Goal: Use online tool/utility: Utilize a website feature to perform a specific function

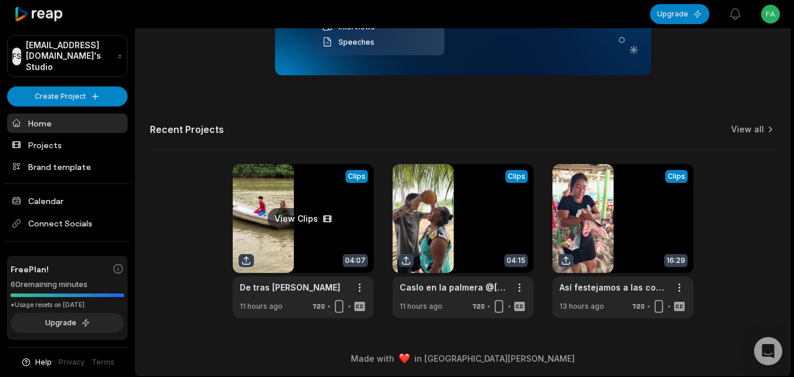
click at [311, 246] on link at bounding box center [303, 241] width 141 height 154
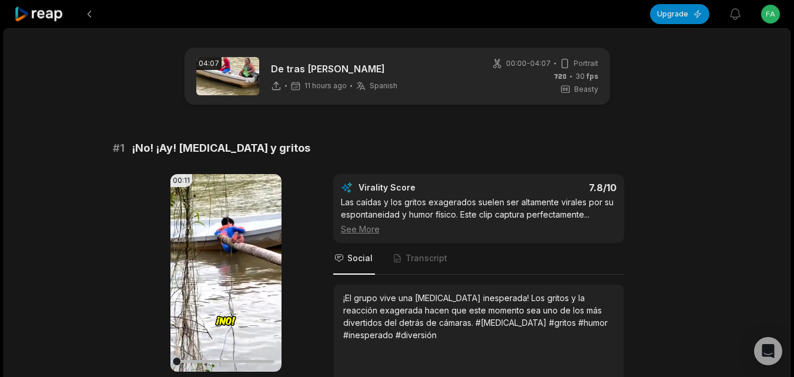
scroll to position [59, 0]
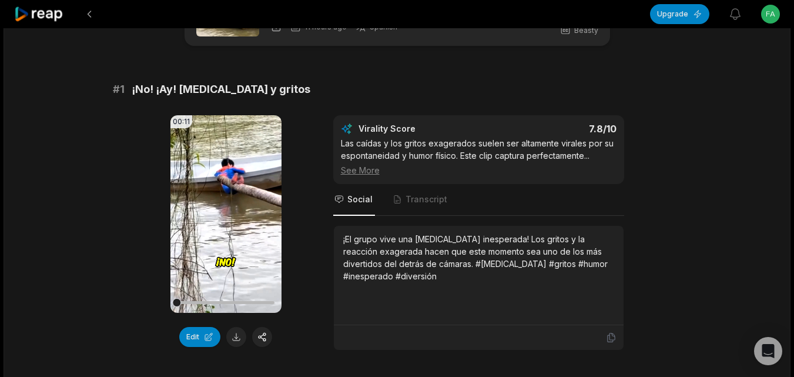
click at [61, 14] on icon at bounding box center [39, 14] width 50 height 16
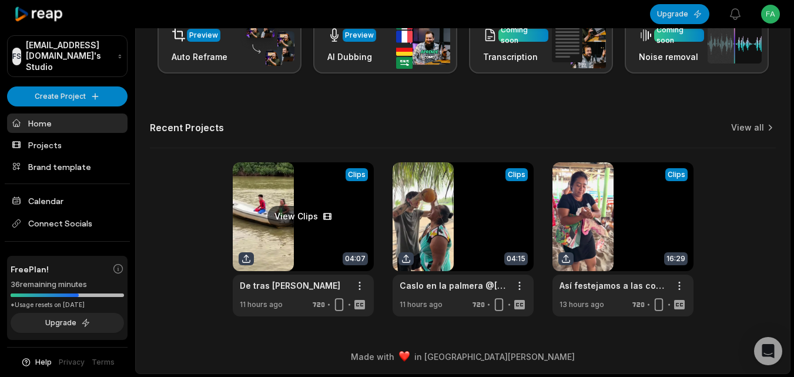
scroll to position [288, 0]
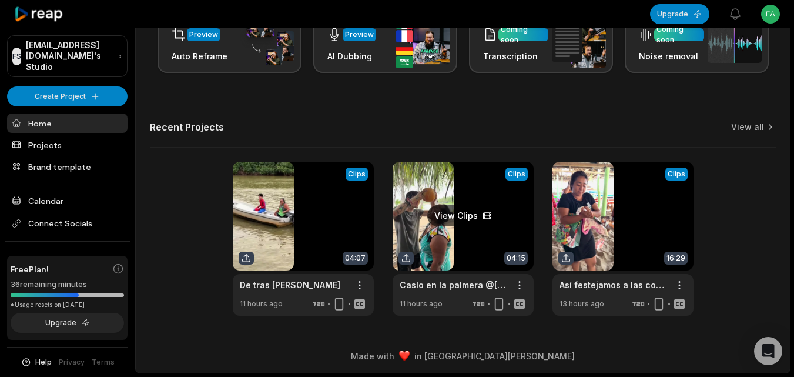
click at [440, 226] on link at bounding box center [462, 239] width 141 height 154
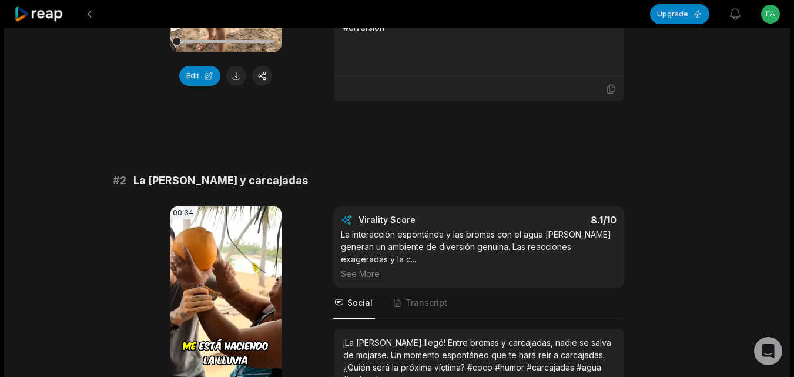
scroll to position [411, 0]
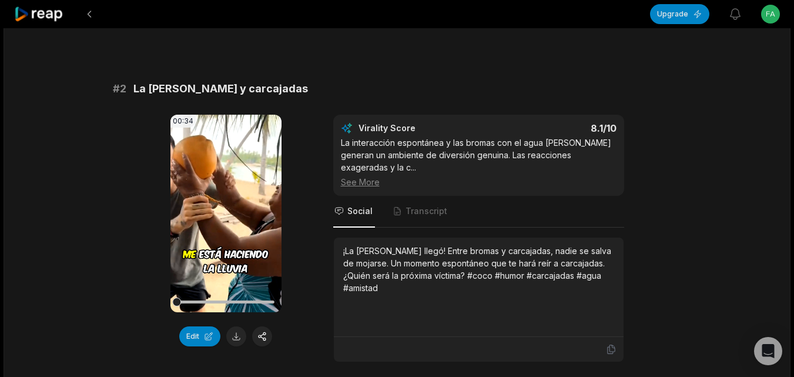
click at [41, 18] on icon at bounding box center [39, 14] width 50 height 16
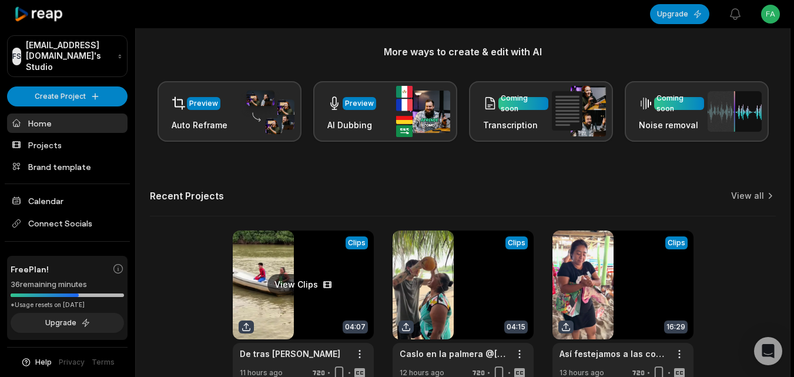
scroll to position [288, 0]
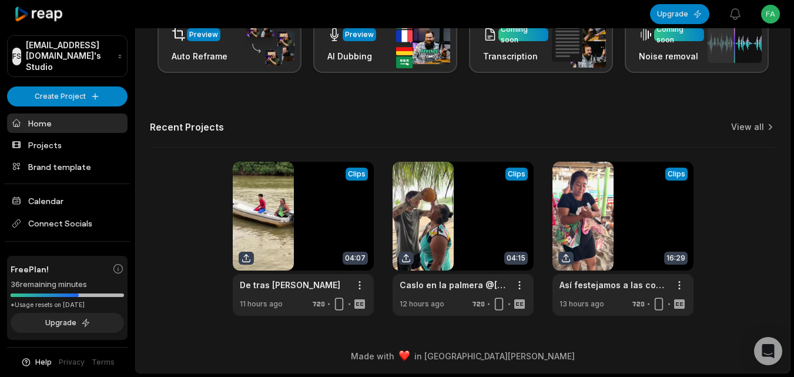
drag, startPoint x: 325, startPoint y: 376, endPoint x: 289, endPoint y: 382, distance: 36.9
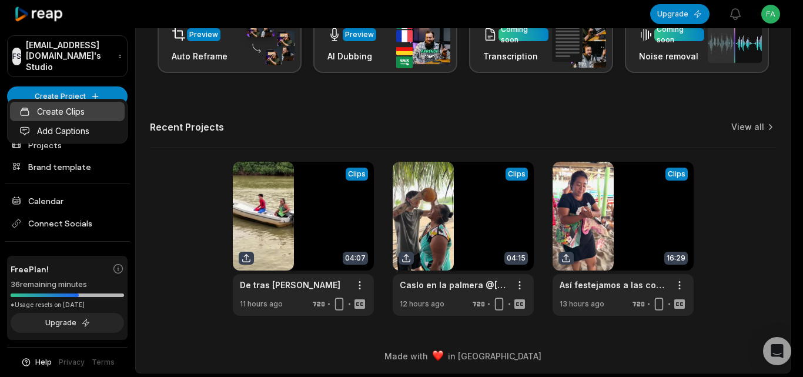
click at [85, 119] on link "Create Clips" at bounding box center [67, 111] width 115 height 19
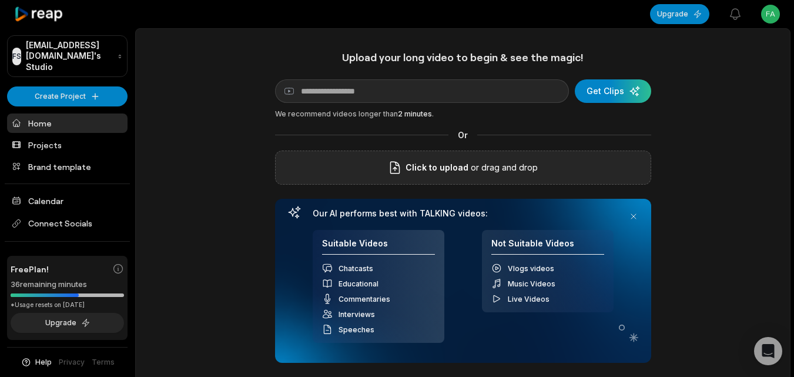
click at [405, 162] on label "Click to upload" at bounding box center [428, 167] width 80 height 14
click at [0, 0] on input "Click to upload" at bounding box center [0, 0] width 0 height 0
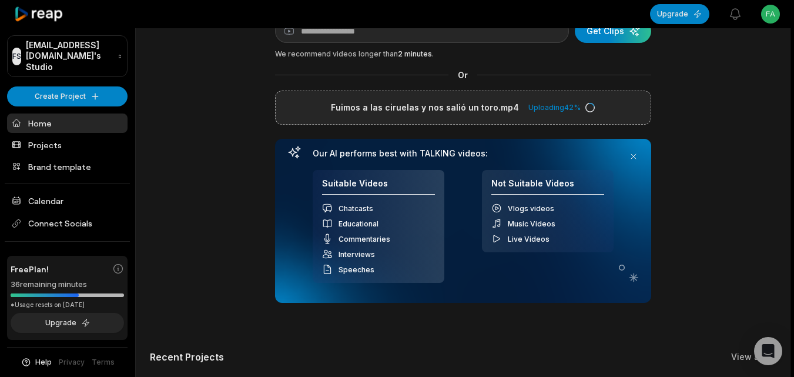
scroll to position [59, 0]
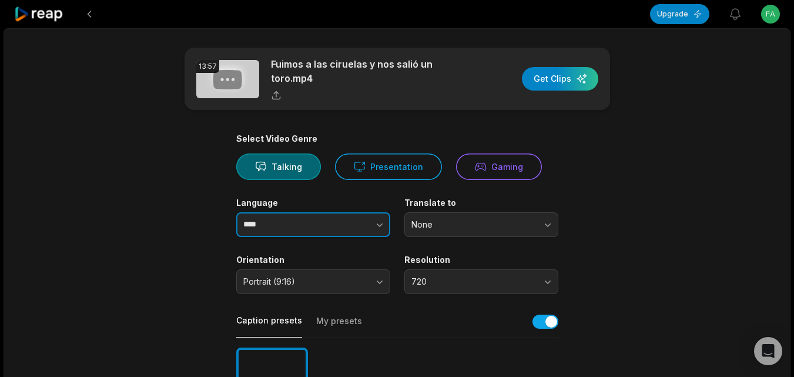
click at [384, 224] on icon "button" at bounding box center [380, 225] width 12 height 12
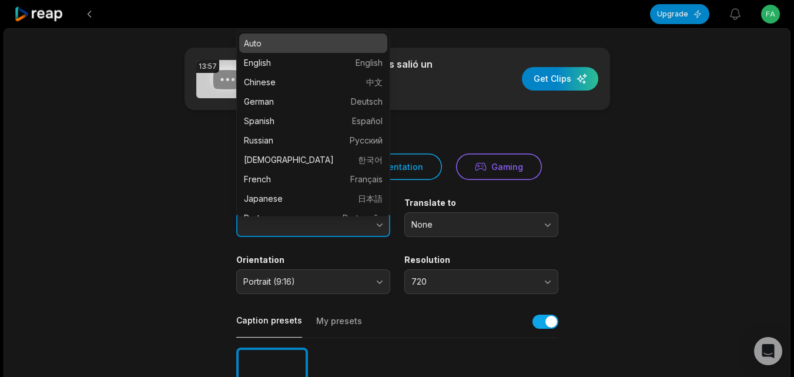
type input "*******"
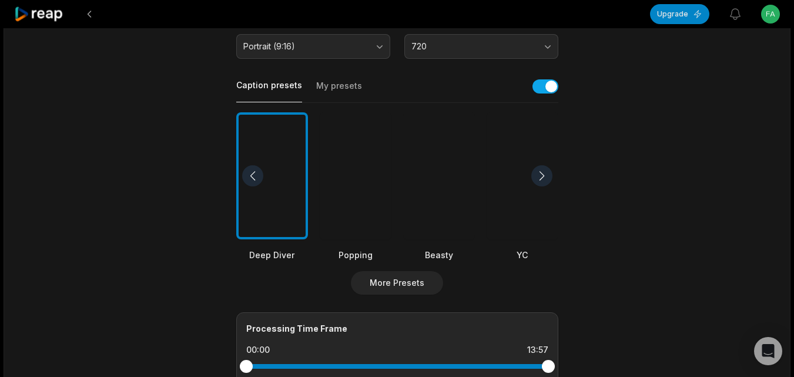
click at [440, 192] on div at bounding box center [439, 175] width 72 height 127
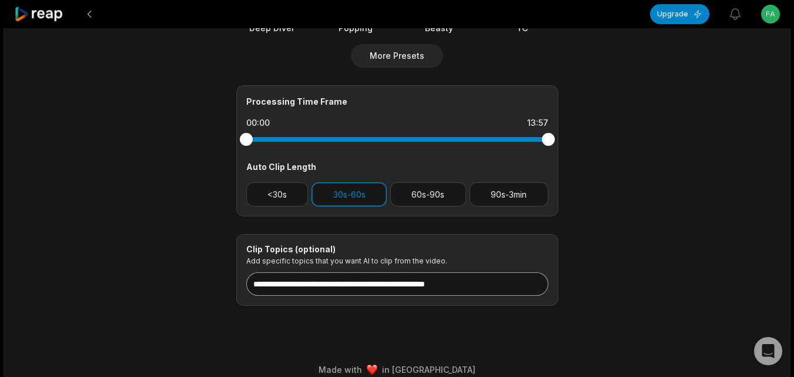
scroll to position [475, 0]
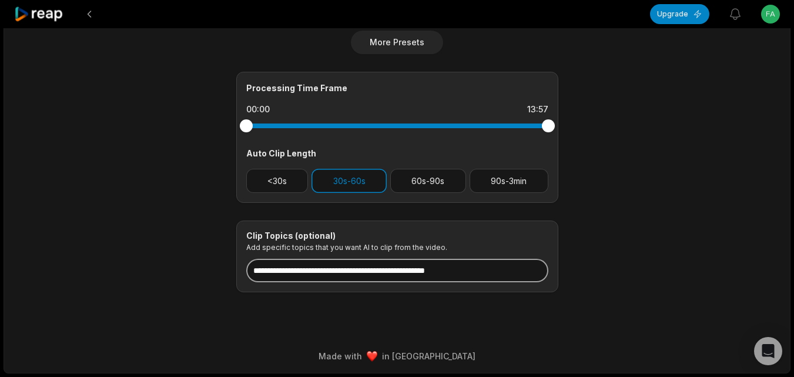
click at [363, 277] on input at bounding box center [397, 271] width 302 height 24
paste input "**********"
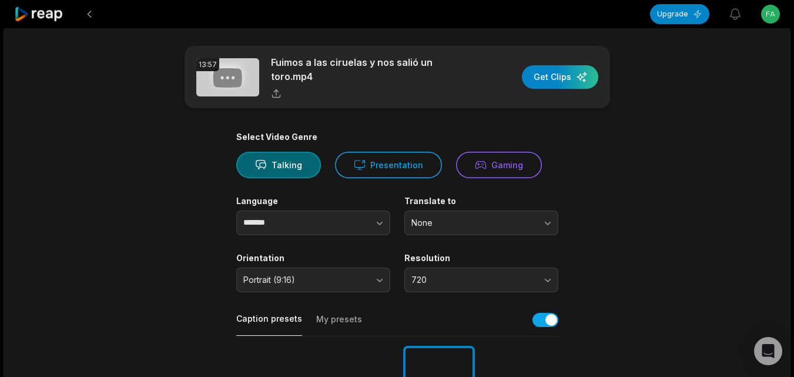
scroll to position [0, 0]
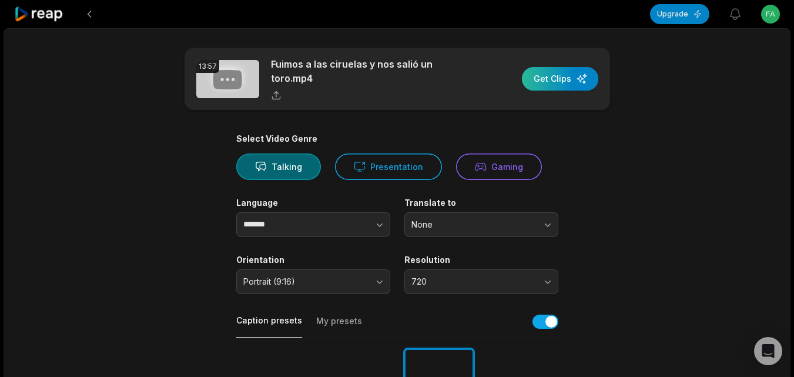
type input "**********"
click at [556, 74] on div "button" at bounding box center [560, 79] width 76 height 24
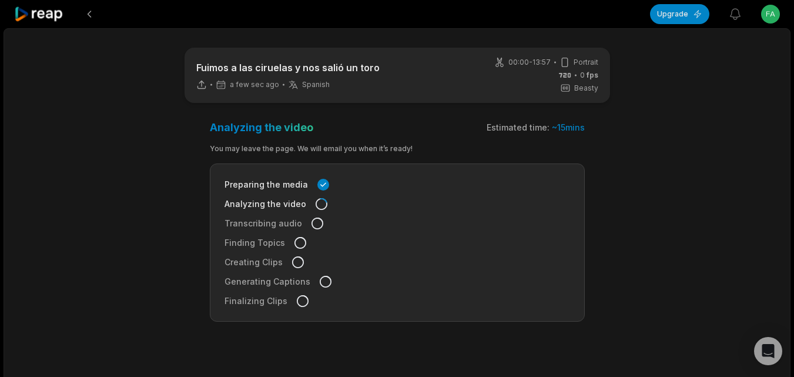
click at [55, 18] on icon at bounding box center [39, 14] width 50 height 16
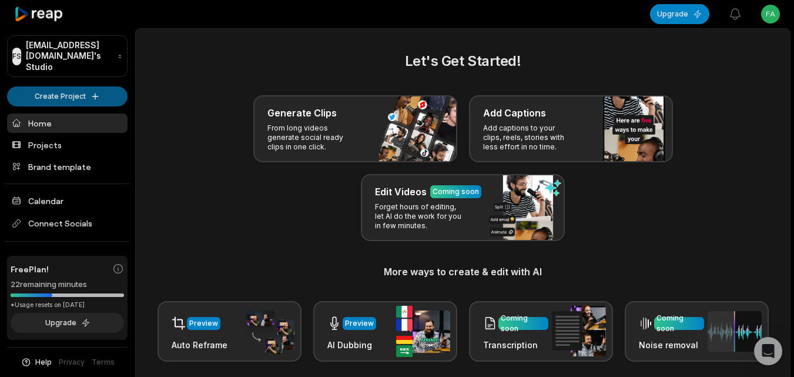
click at [101, 84] on html "FS Fabiennevandevelde@sozenit.com's Studio Create Project Home Projects Brand t…" at bounding box center [397, 188] width 794 height 377
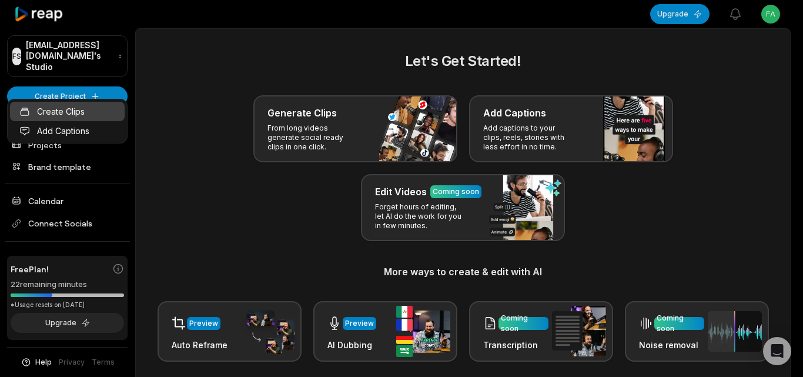
click at [96, 105] on link "Create Clips" at bounding box center [67, 111] width 115 height 19
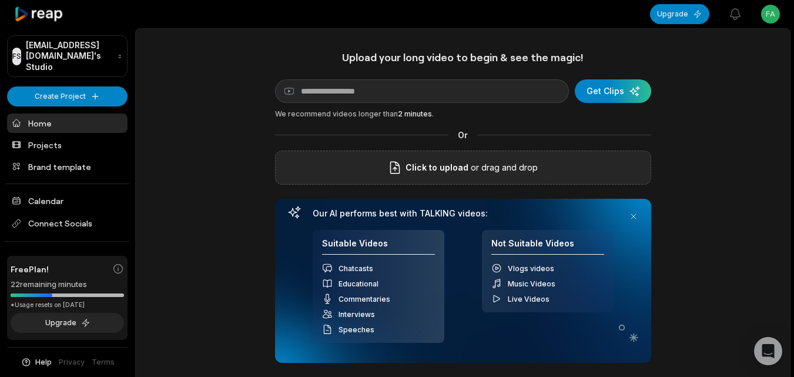
click at [459, 173] on span "Click to upload" at bounding box center [436, 167] width 63 height 14
click at [0, 0] on input "Click to upload" at bounding box center [0, 0] width 0 height 0
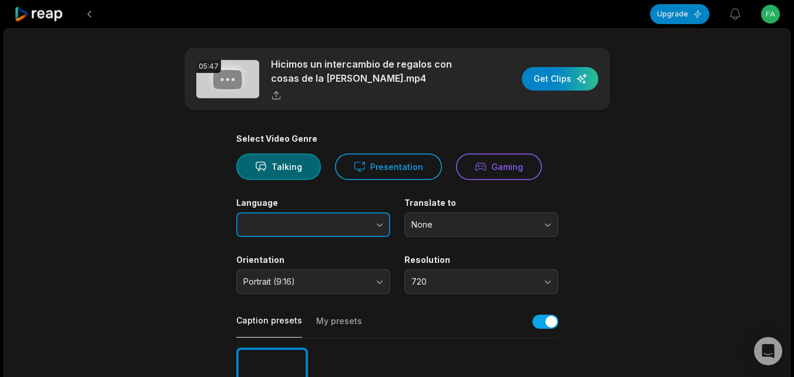
click at [370, 230] on button "button" at bounding box center [356, 224] width 67 height 25
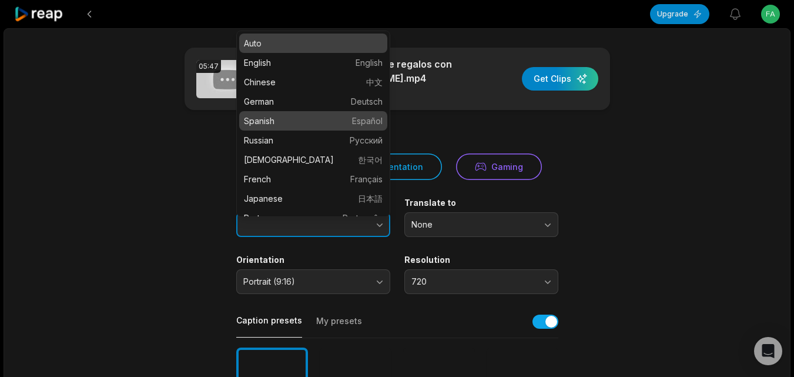
type input "*******"
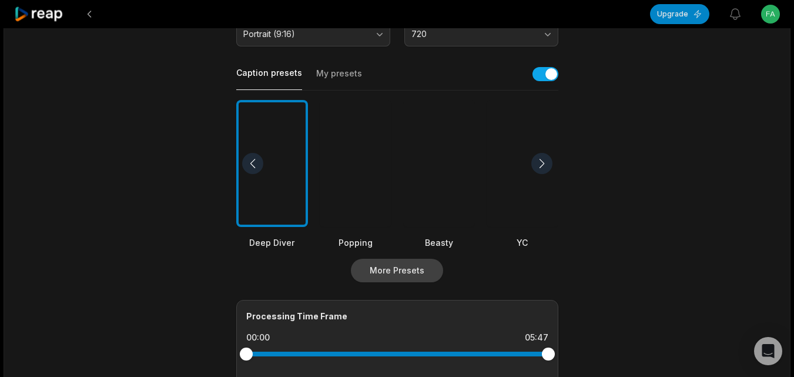
scroll to position [294, 0]
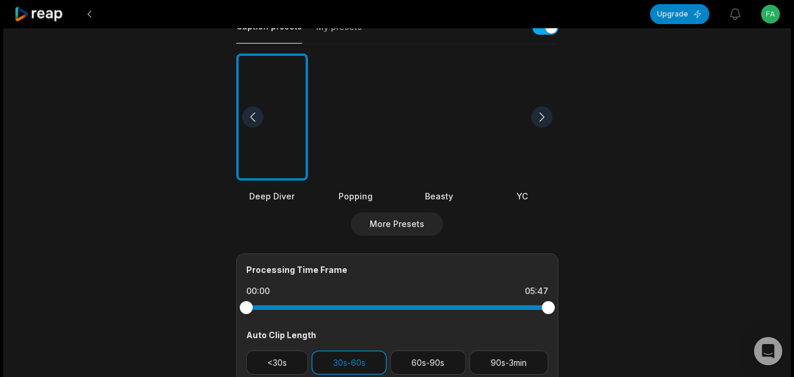
click at [422, 156] on div at bounding box center [439, 116] width 72 height 127
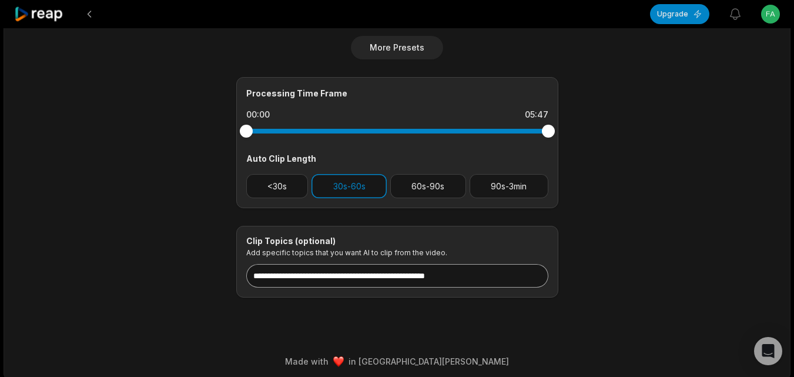
scroll to position [475, 0]
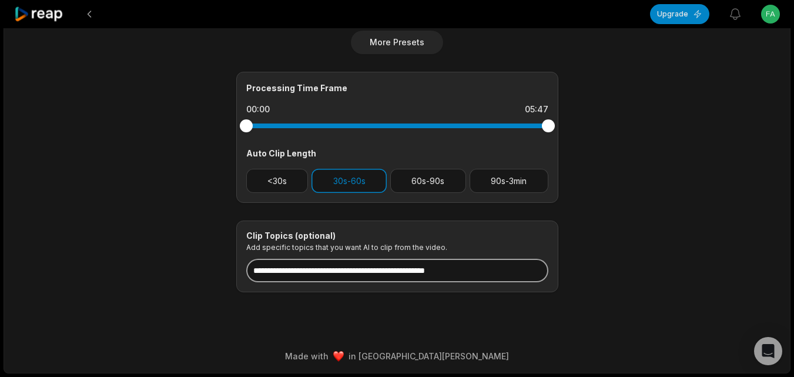
click at [377, 272] on input at bounding box center [397, 271] width 302 height 24
paste input "**********"
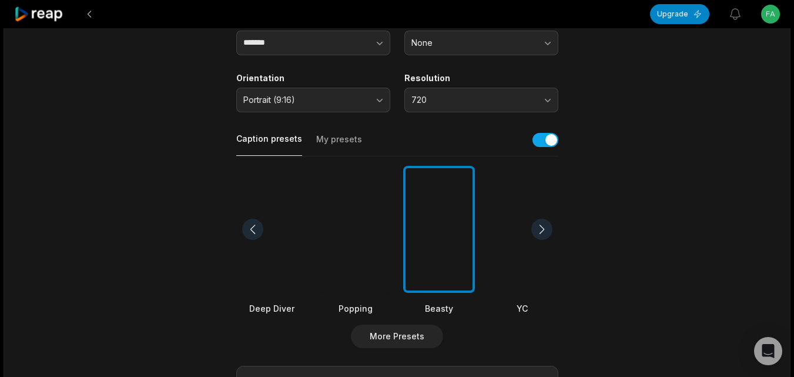
scroll to position [0, 0]
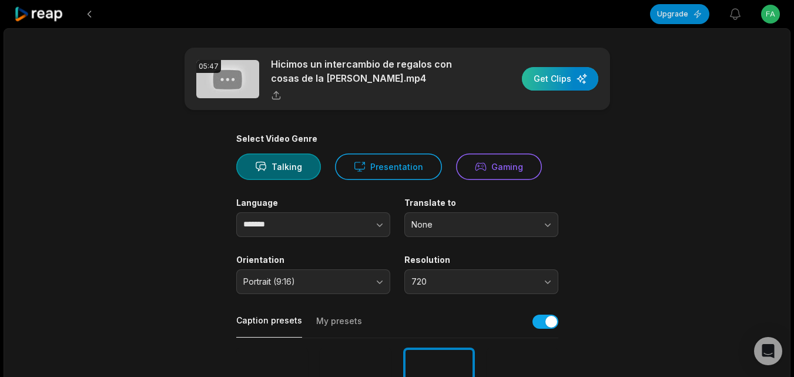
type input "**********"
click at [552, 89] on div "button" at bounding box center [560, 79] width 76 height 24
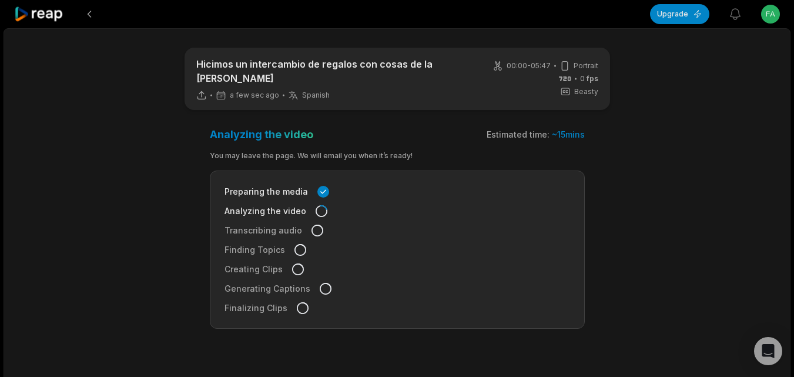
click at [55, 14] on icon at bounding box center [39, 14] width 50 height 16
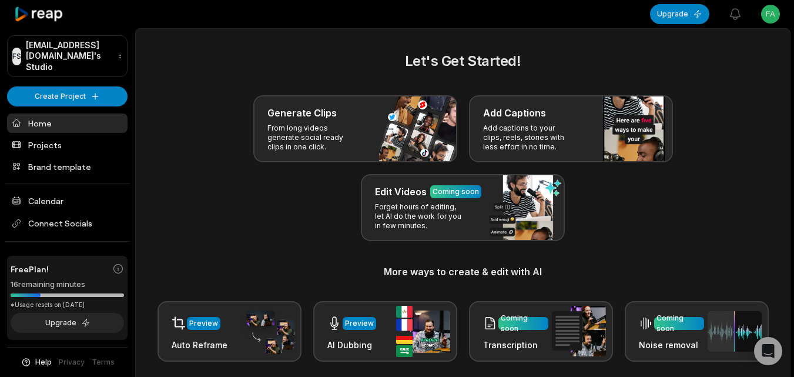
scroll to position [288, 0]
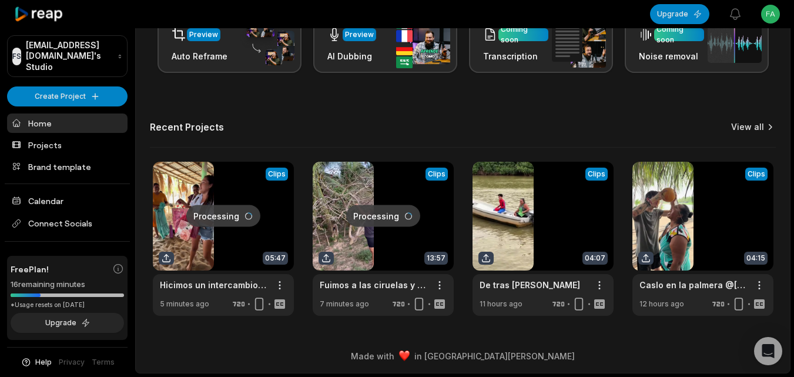
click at [748, 132] on link "View all" at bounding box center [747, 127] width 33 height 12
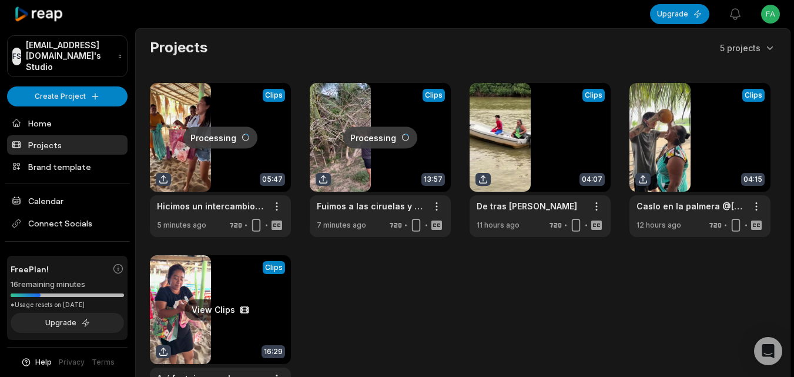
click at [227, 308] on link at bounding box center [220, 332] width 141 height 154
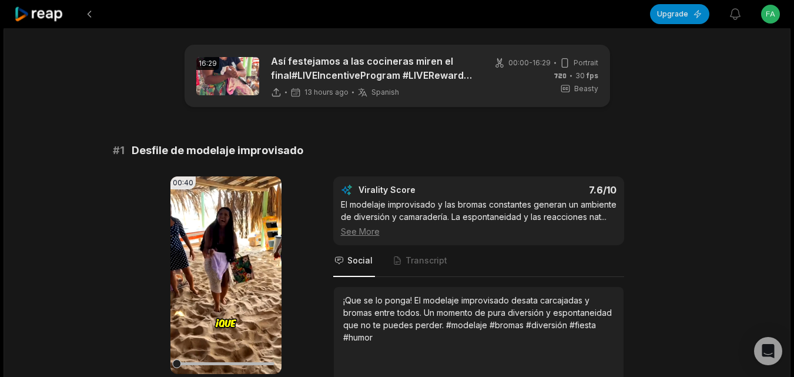
scroll to position [59, 0]
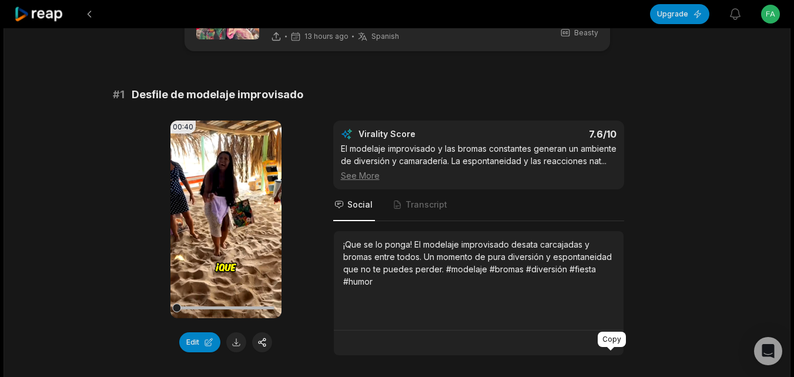
click at [612, 348] on icon at bounding box center [611, 342] width 11 height 11
